Goal: Information Seeking & Learning: Learn about a topic

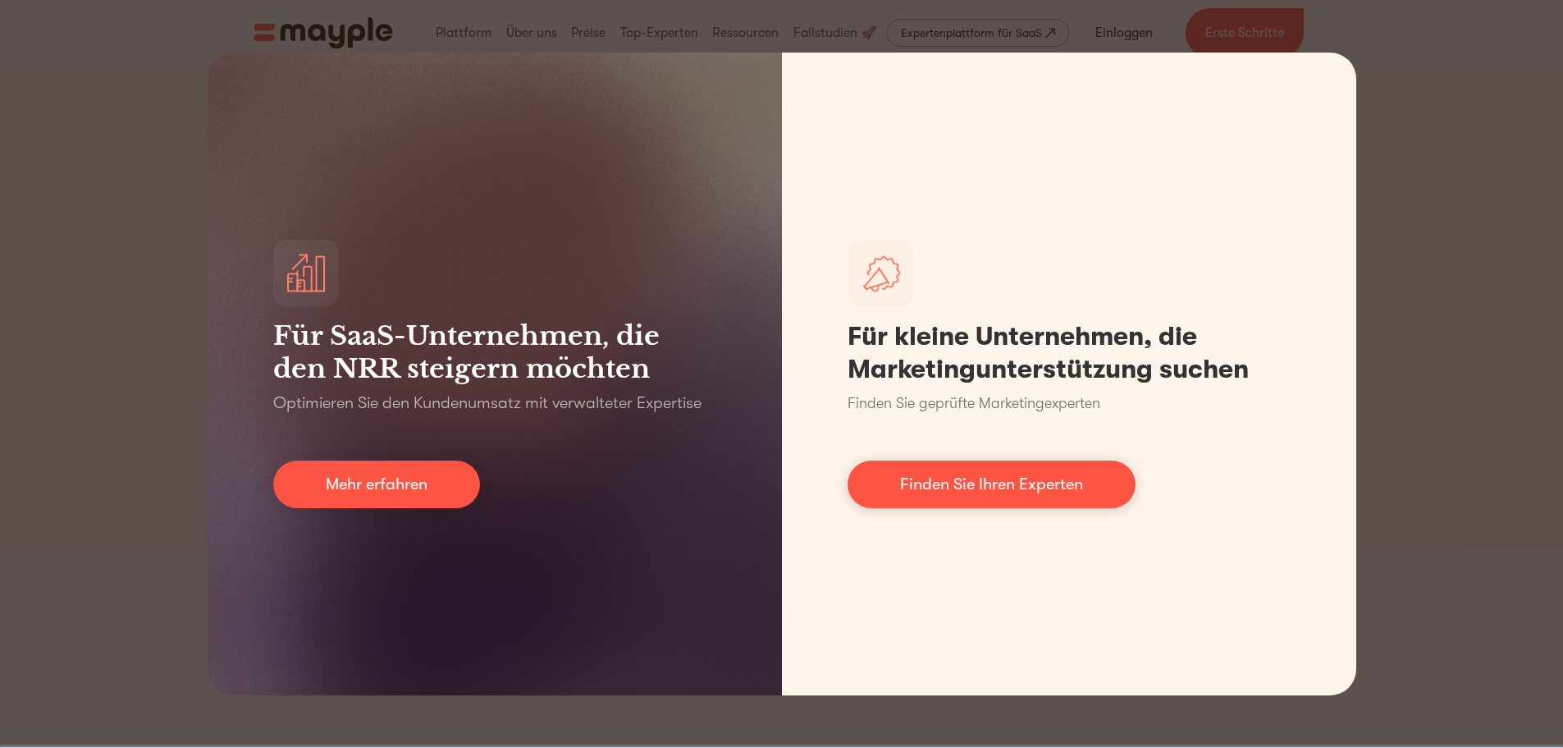
click at [1420, 340] on div "Für SaaS-Unternehmen, die den NRR steigern möchten Optimieren Sie den Kundenums…" at bounding box center [781, 374] width 1563 height 748
click at [1503, 368] on div "Für SaaS-Unternehmen, die den NRR steigern möchten Optimieren Sie den Kundenums…" at bounding box center [781, 374] width 1563 height 748
click at [53, 145] on div "Für SaaS-Unternehmen, die den NRR steigern möchten Optimieren Sie den Kundenums…" at bounding box center [781, 374] width 1563 height 748
click at [1440, 23] on div "Für SaaS-Unternehmen, die den NRR steigern möchten Optimieren Sie den Kundenums…" at bounding box center [781, 374] width 1563 height 748
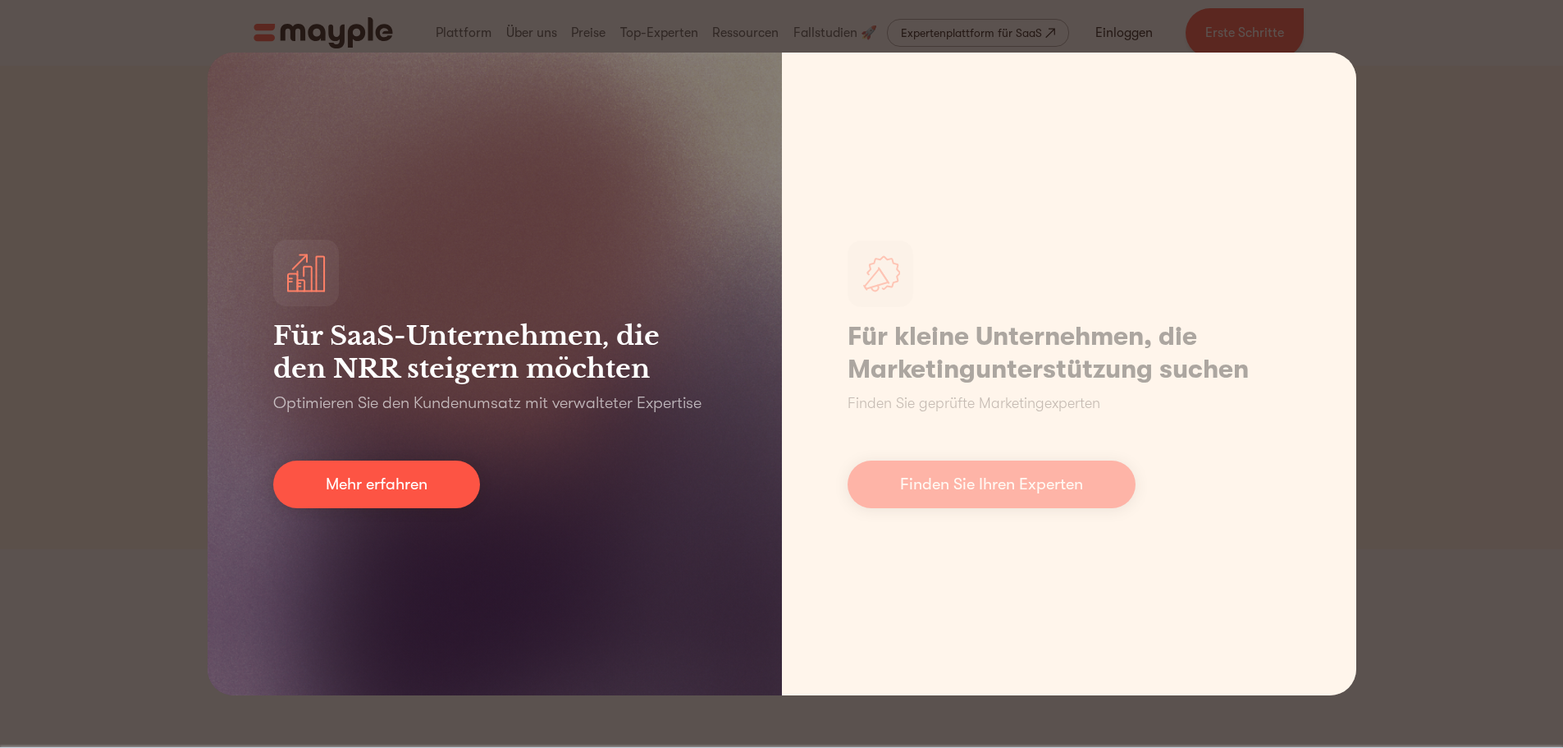
drag, startPoint x: 215, startPoint y: 64, endPoint x: 209, endPoint y: 72, distance: 10.0
click at [209, 72] on div "Für SaaS-Unternehmen, die den NRR steigern möchten Optimieren Sie den Kundenums…" at bounding box center [495, 374] width 574 height 643
click at [355, 470] on link "Mehr erfahren" at bounding box center [376, 484] width 207 height 48
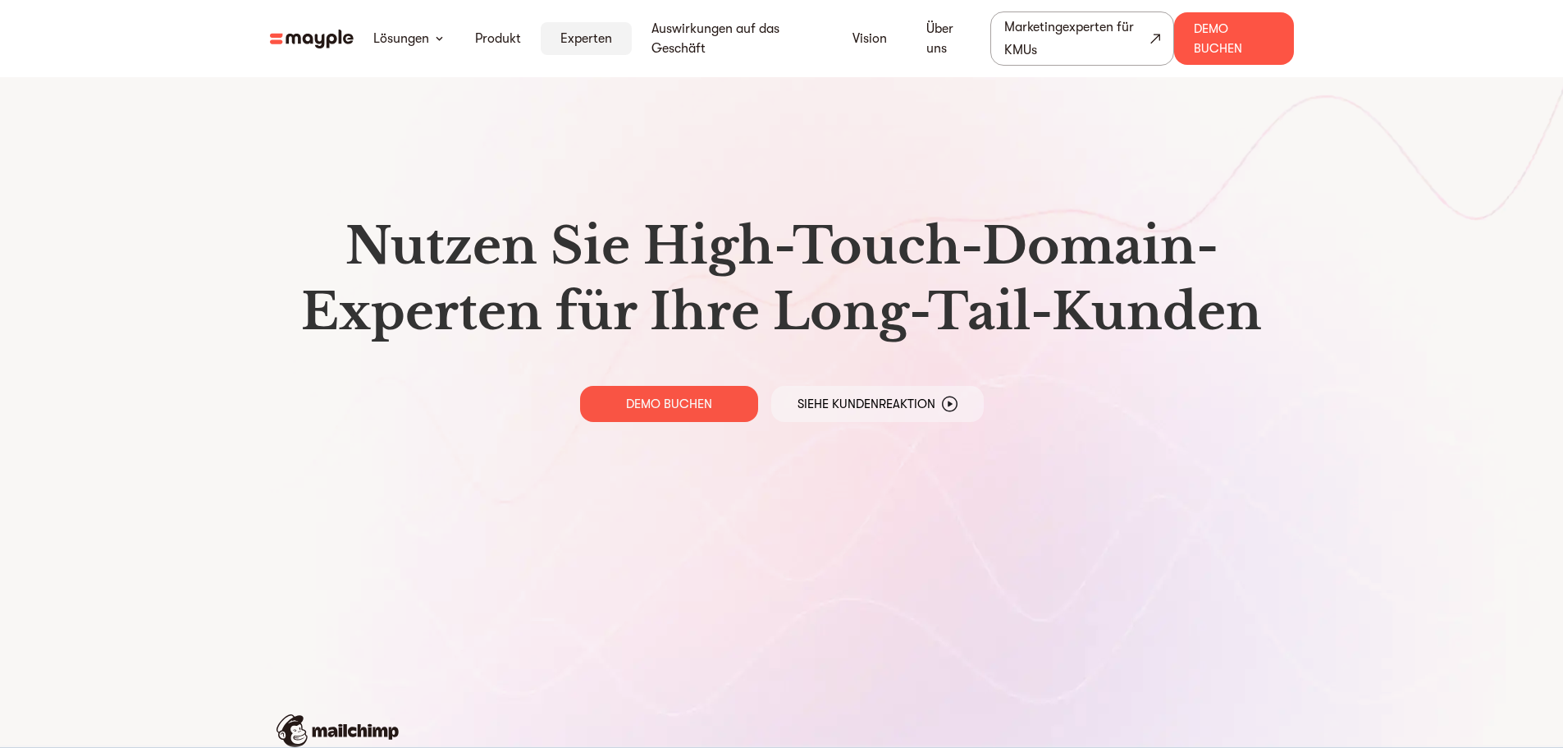
click at [601, 36] on font "Experten" at bounding box center [586, 38] width 52 height 15
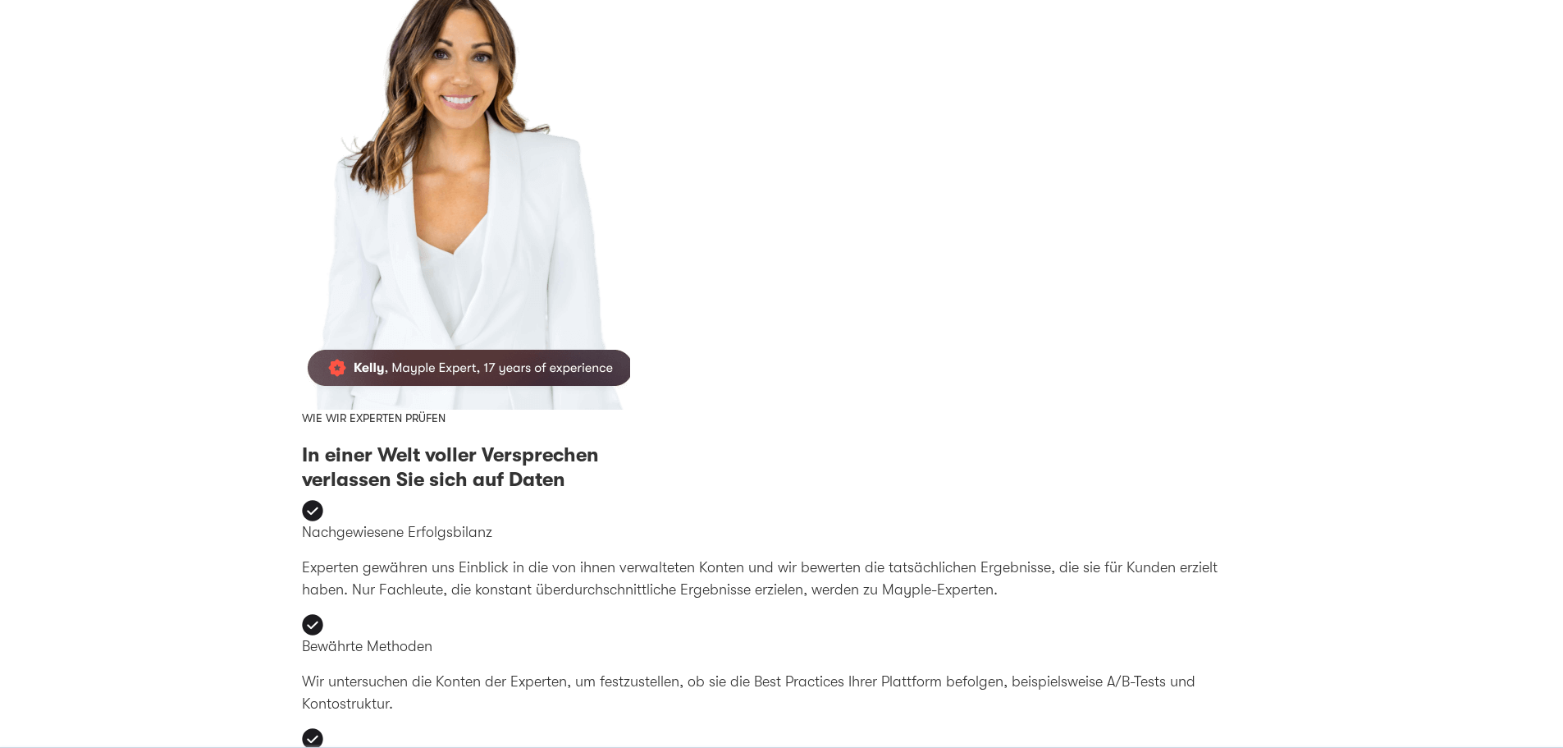
scroll to position [328, 0]
